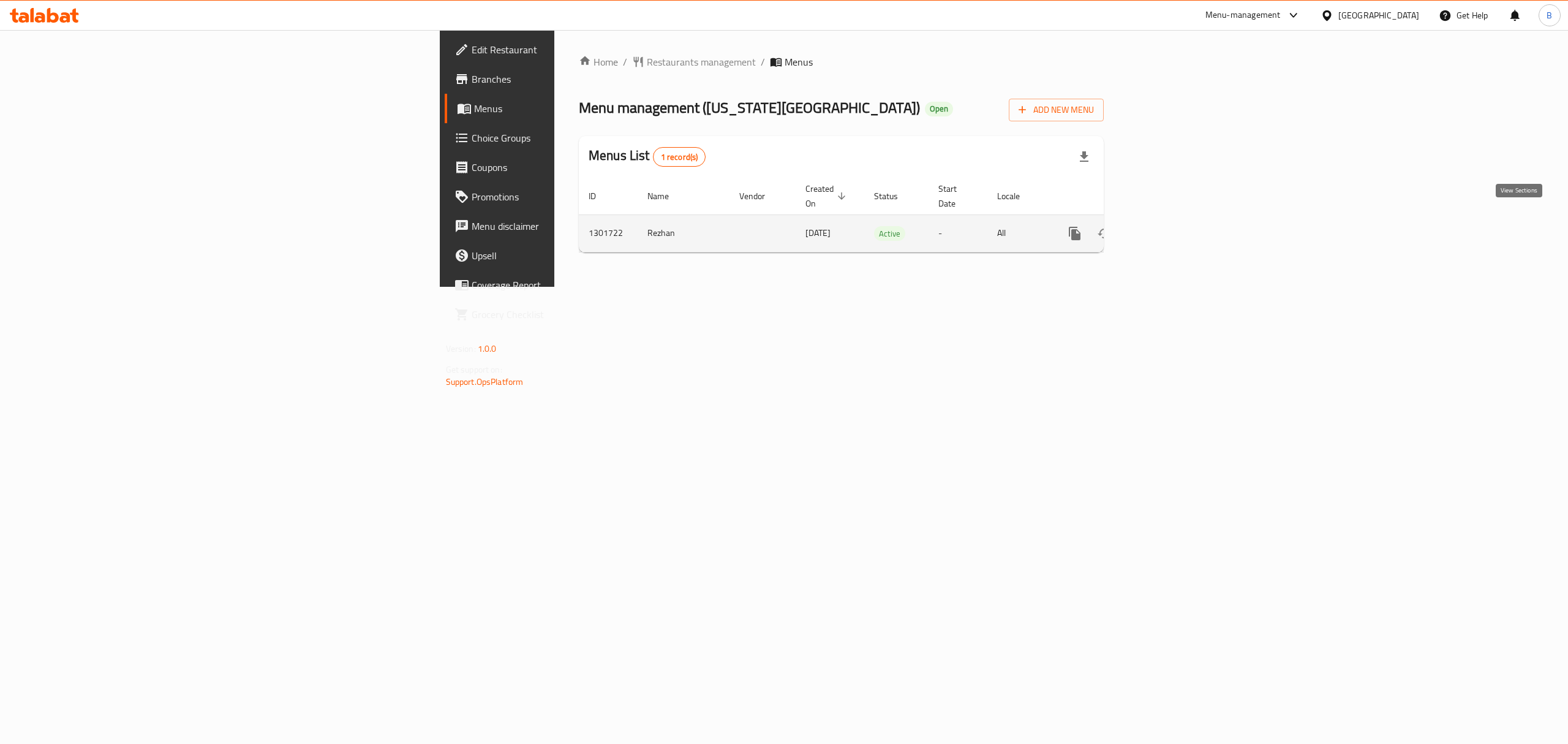
click at [1178, 218] on link "enhanced table" at bounding box center [1163, 232] width 29 height 29
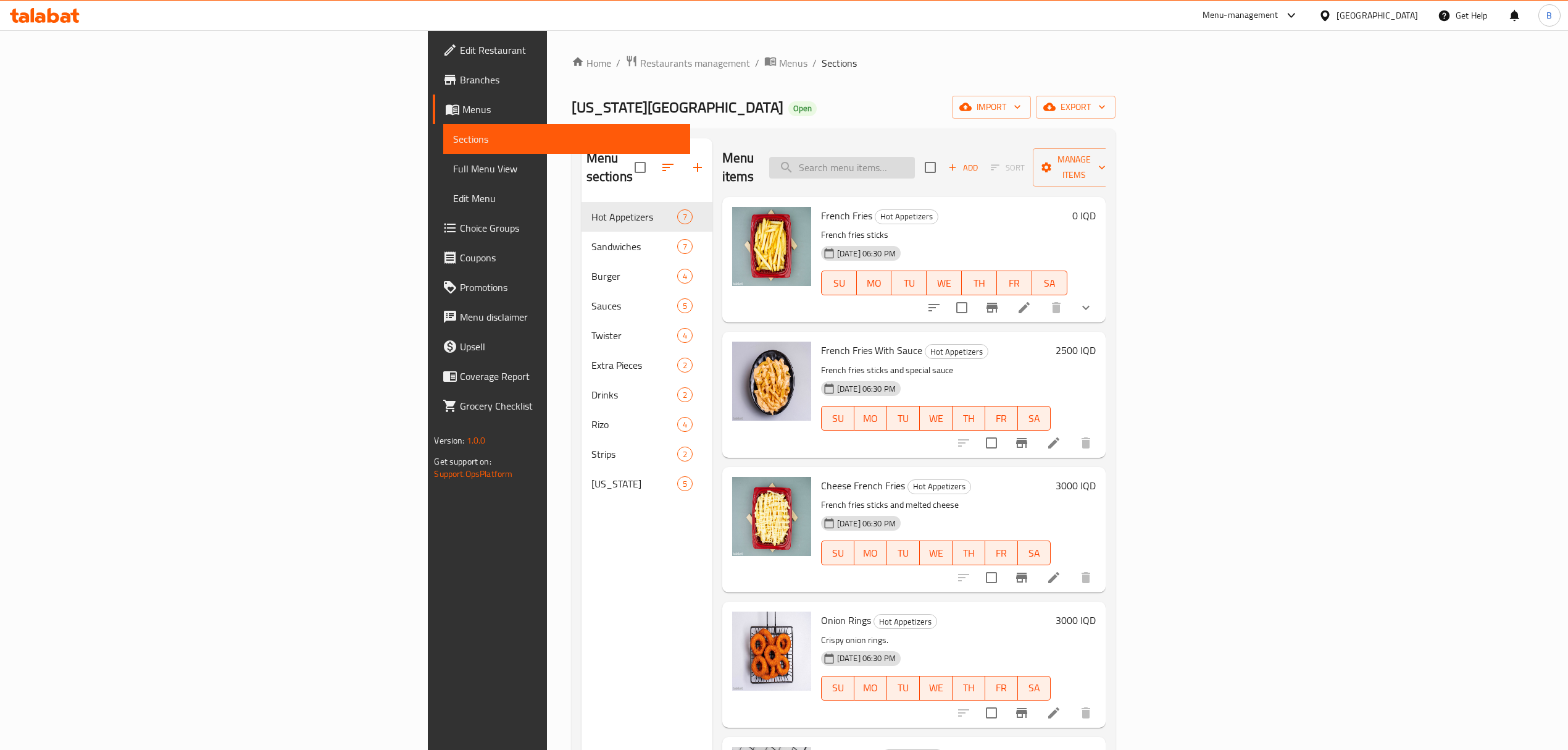
click at [915, 157] on input "search" at bounding box center [842, 167] width 146 height 22
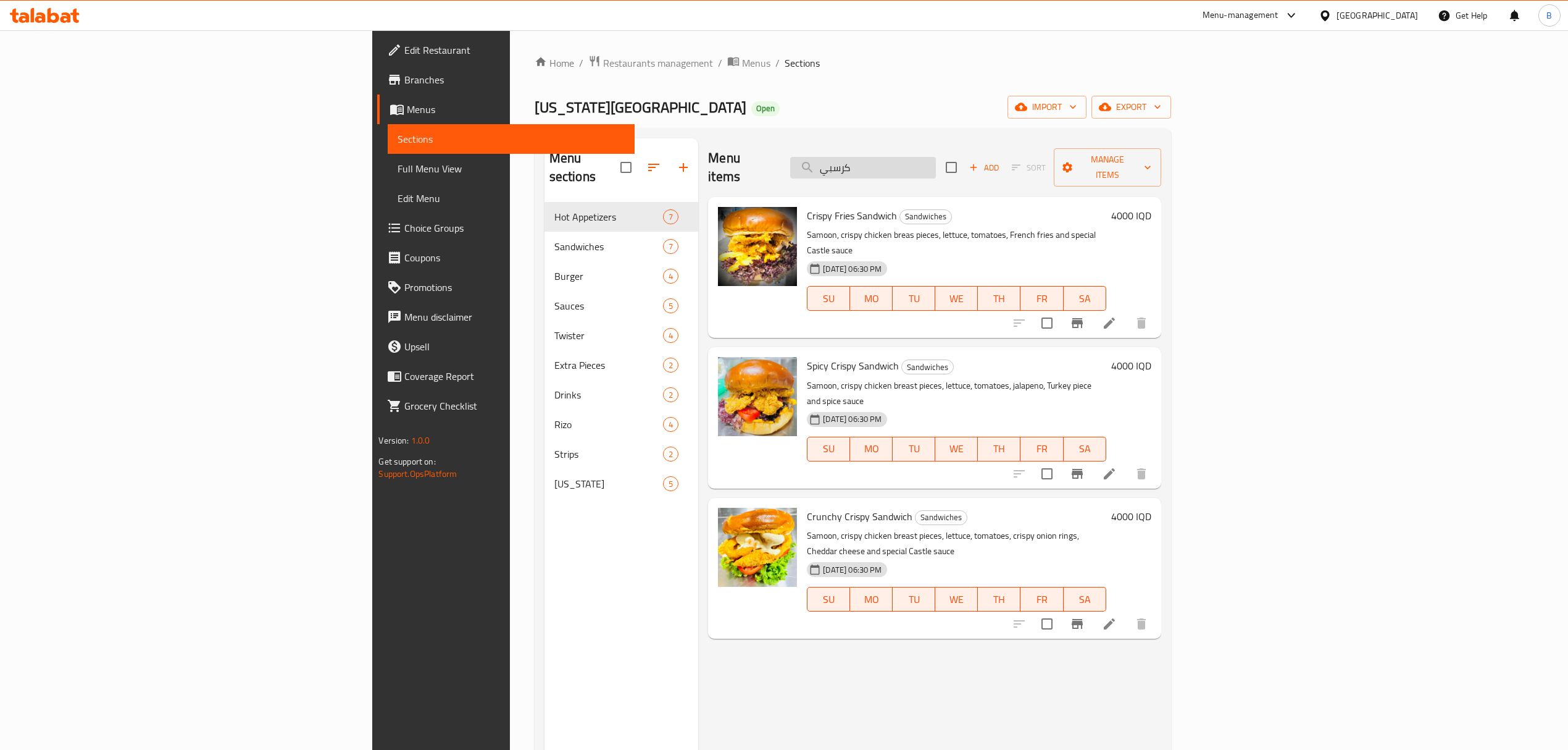
click at [936, 157] on input "كرسبي" at bounding box center [863, 167] width 146 height 22
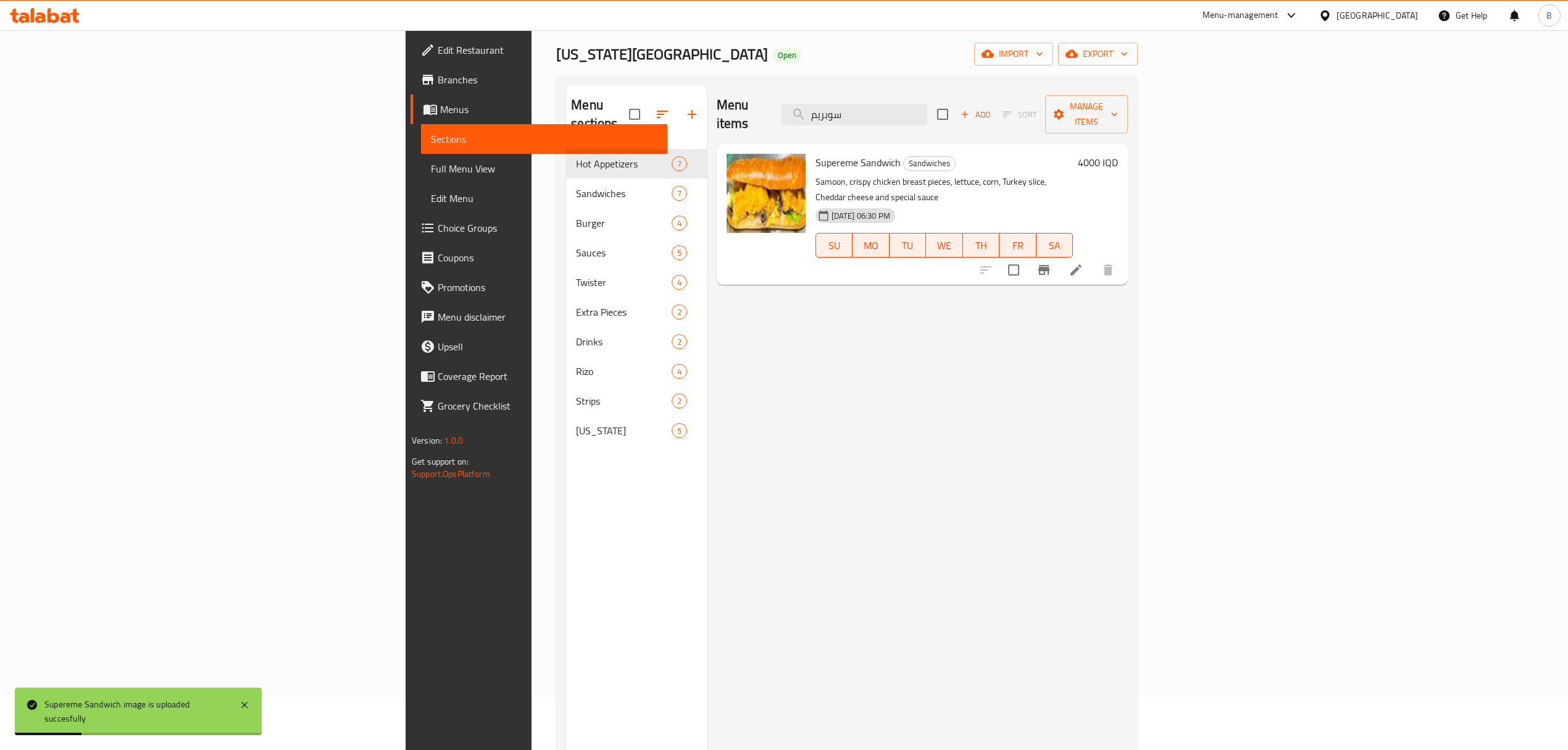
scroll to position [82, 0]
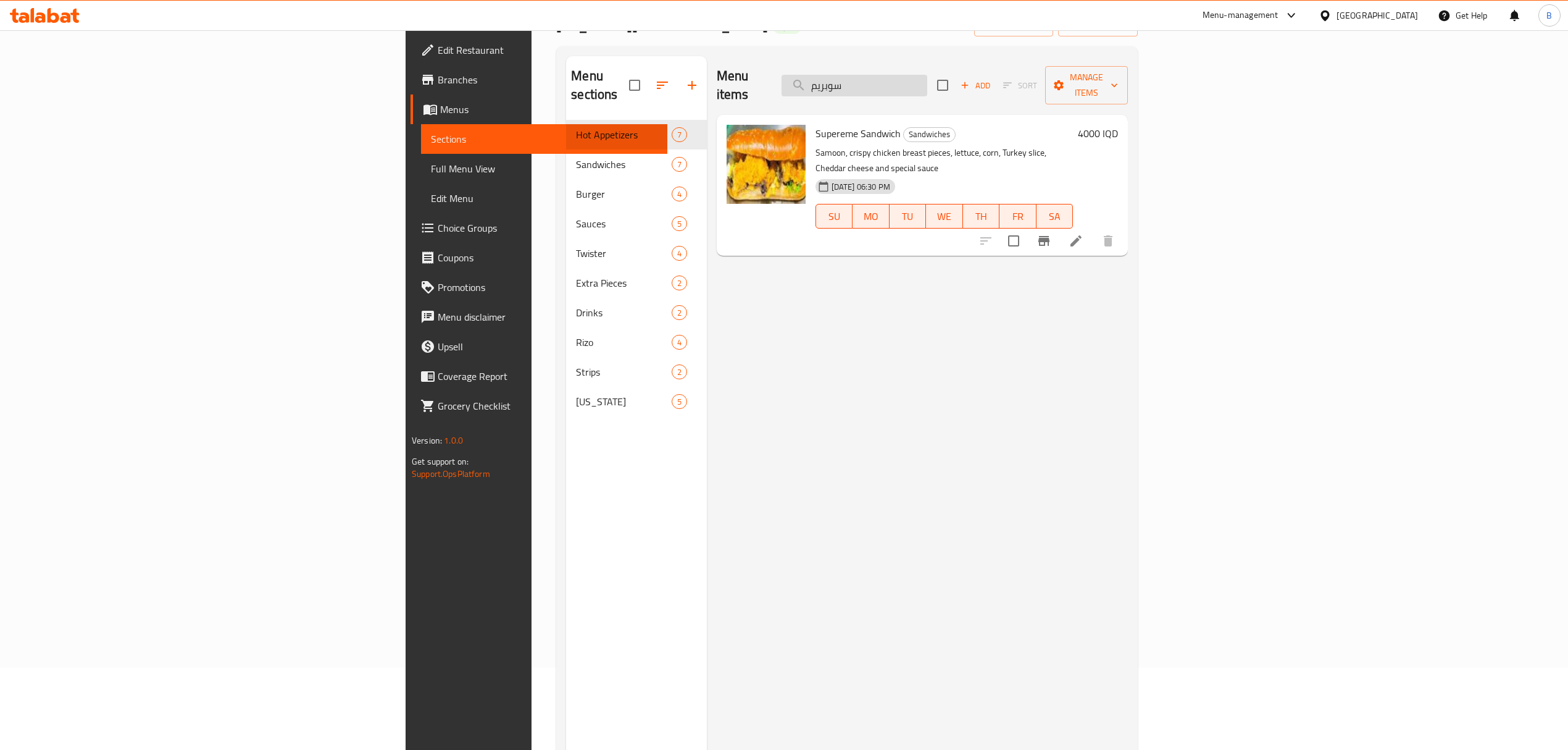
click at [927, 80] on input "سوبريم" at bounding box center [854, 85] width 146 height 22
type input "كرانشي"
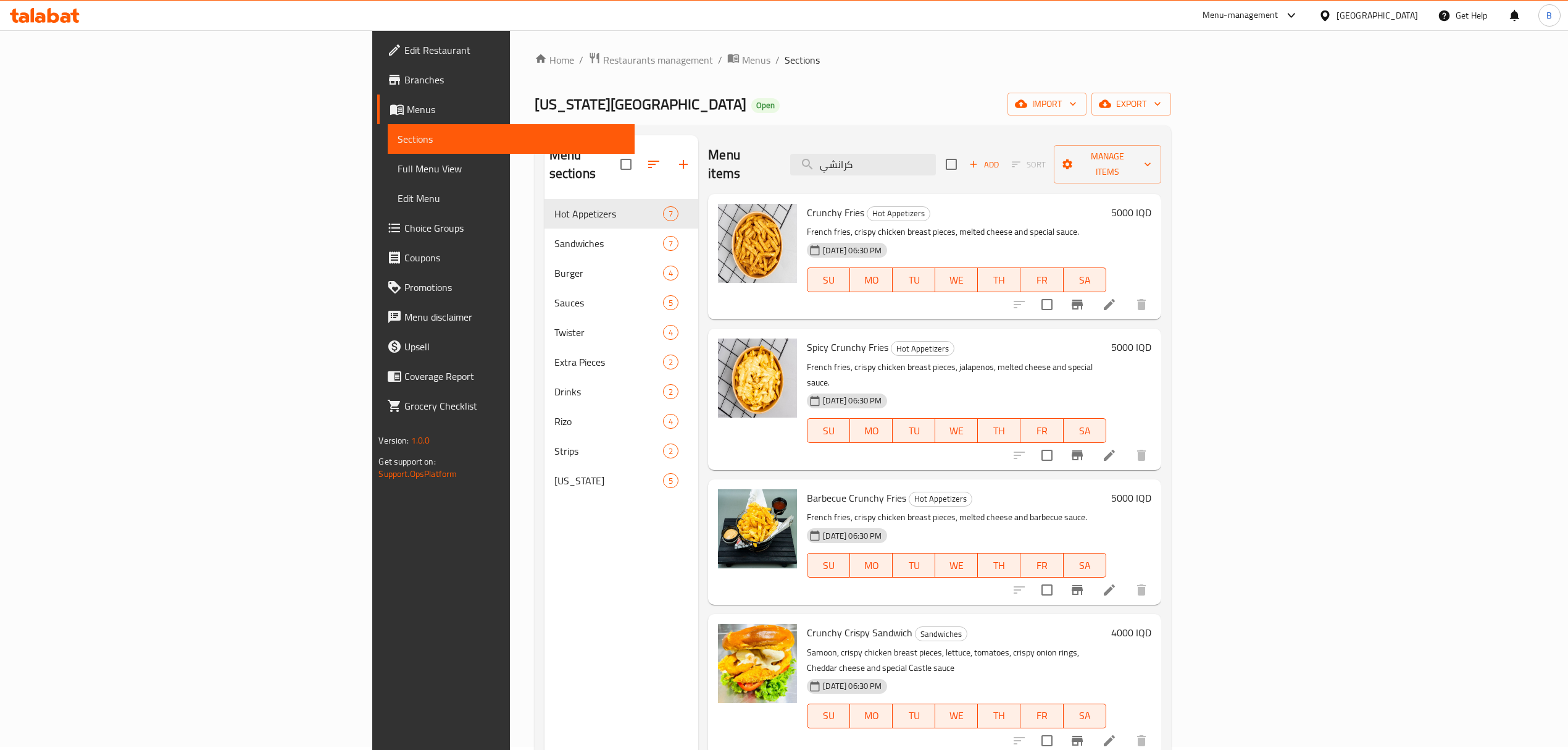
scroll to position [0, 0]
click at [41, 21] on icon at bounding box center [40, 18] width 11 height 11
